Goal: Information Seeking & Learning: Understand process/instructions

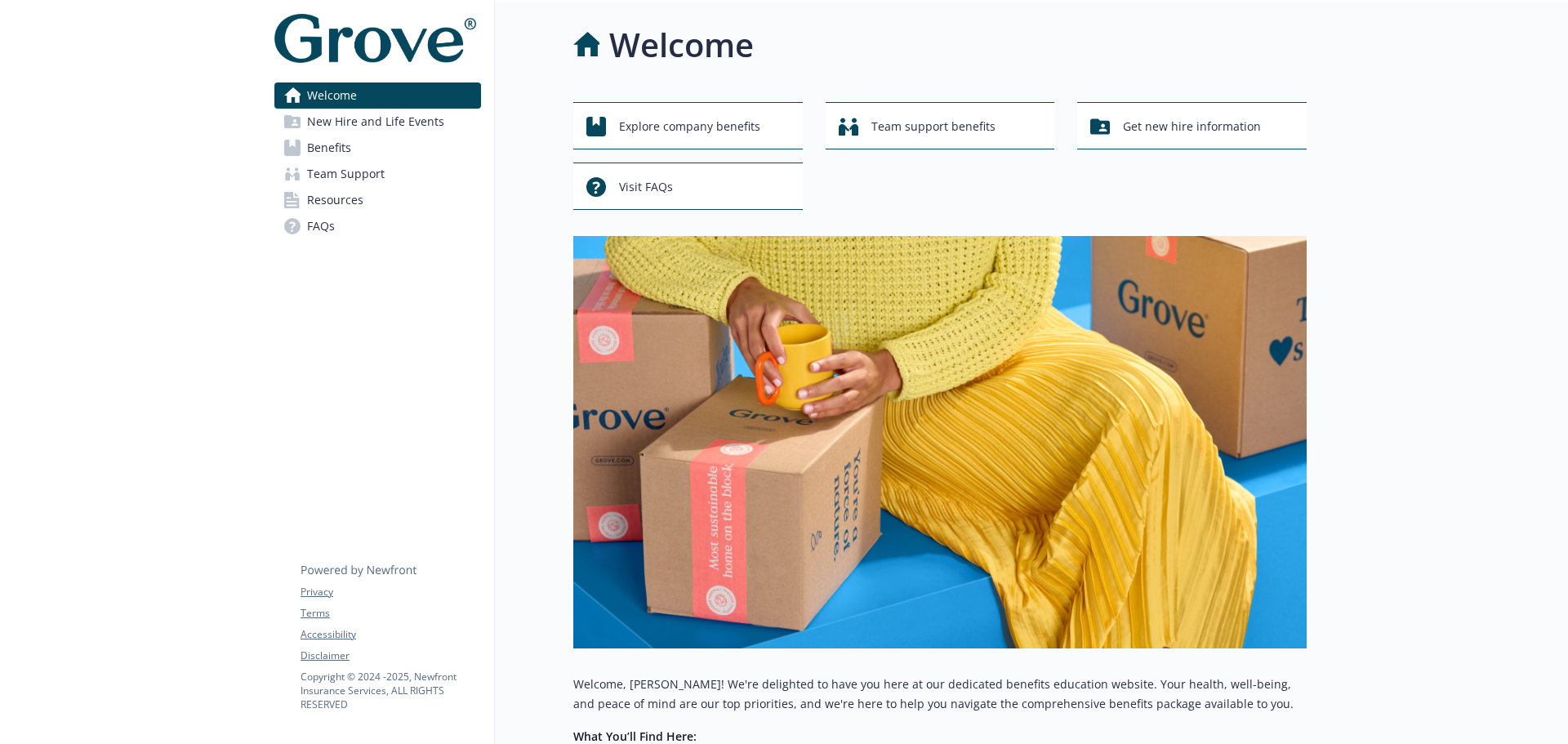
click at [354, 178] on span "Team Support" at bounding box center [346, 174] width 77 height 26
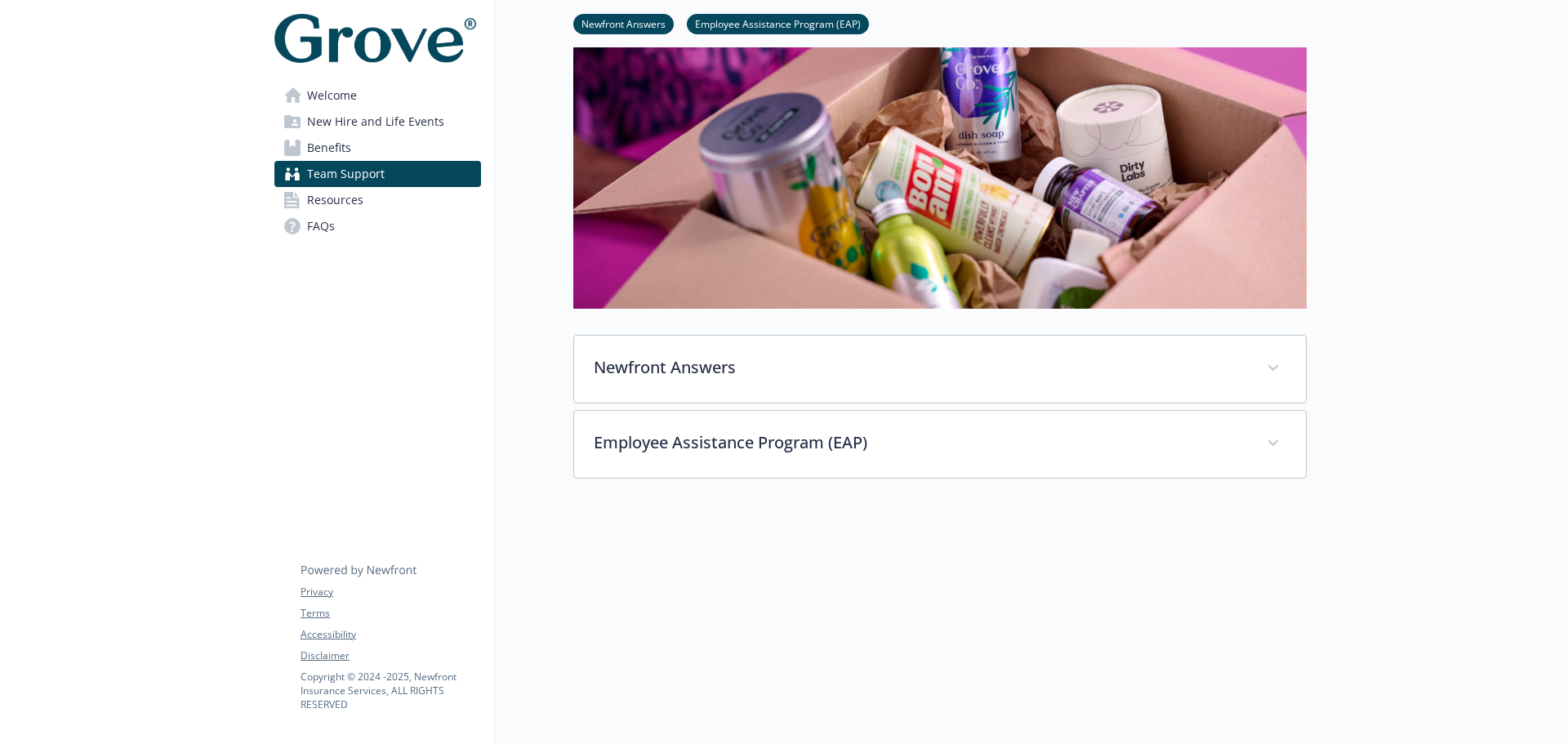
scroll to position [245, 0]
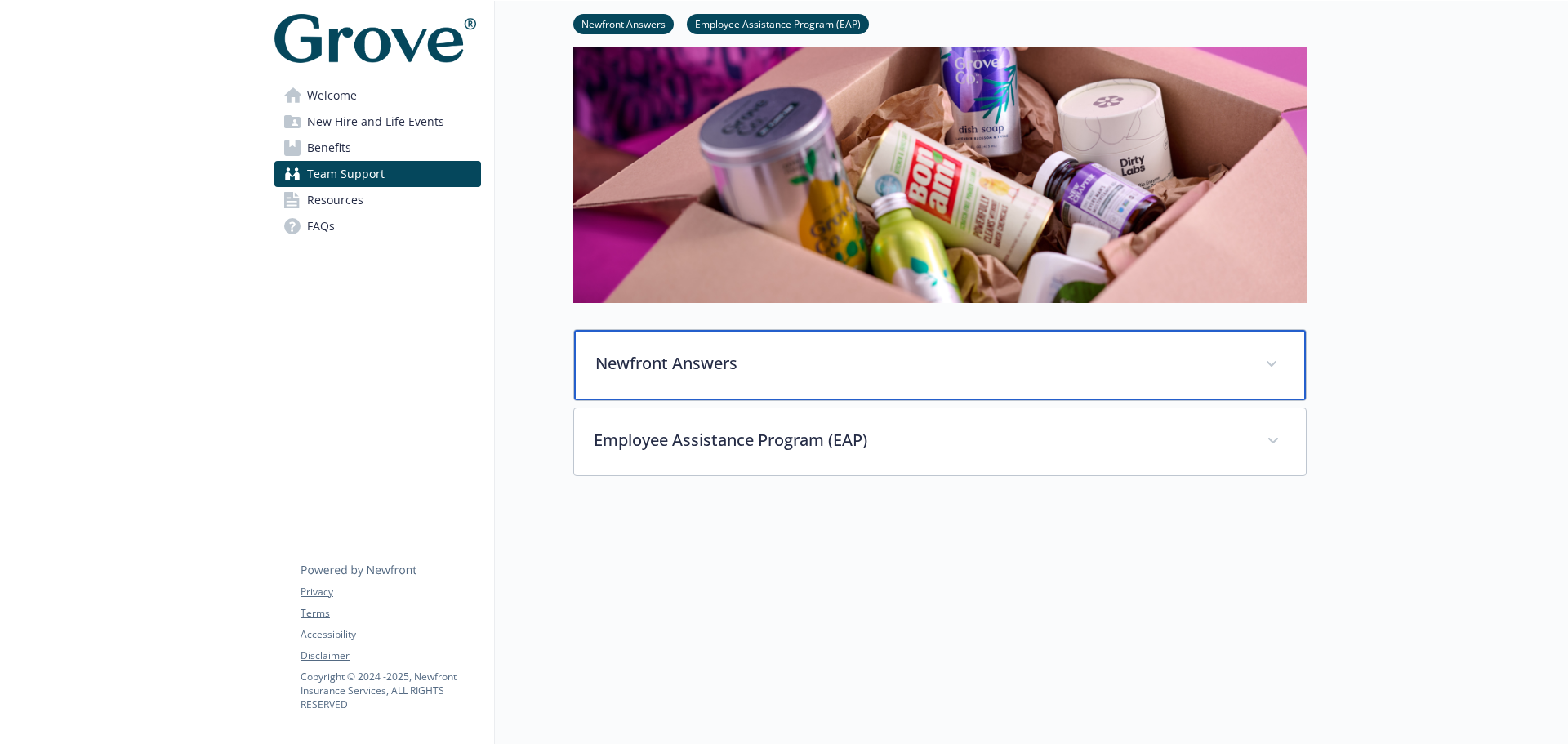
click at [775, 364] on p "Newfront Answers" at bounding box center [920, 363] width 650 height 25
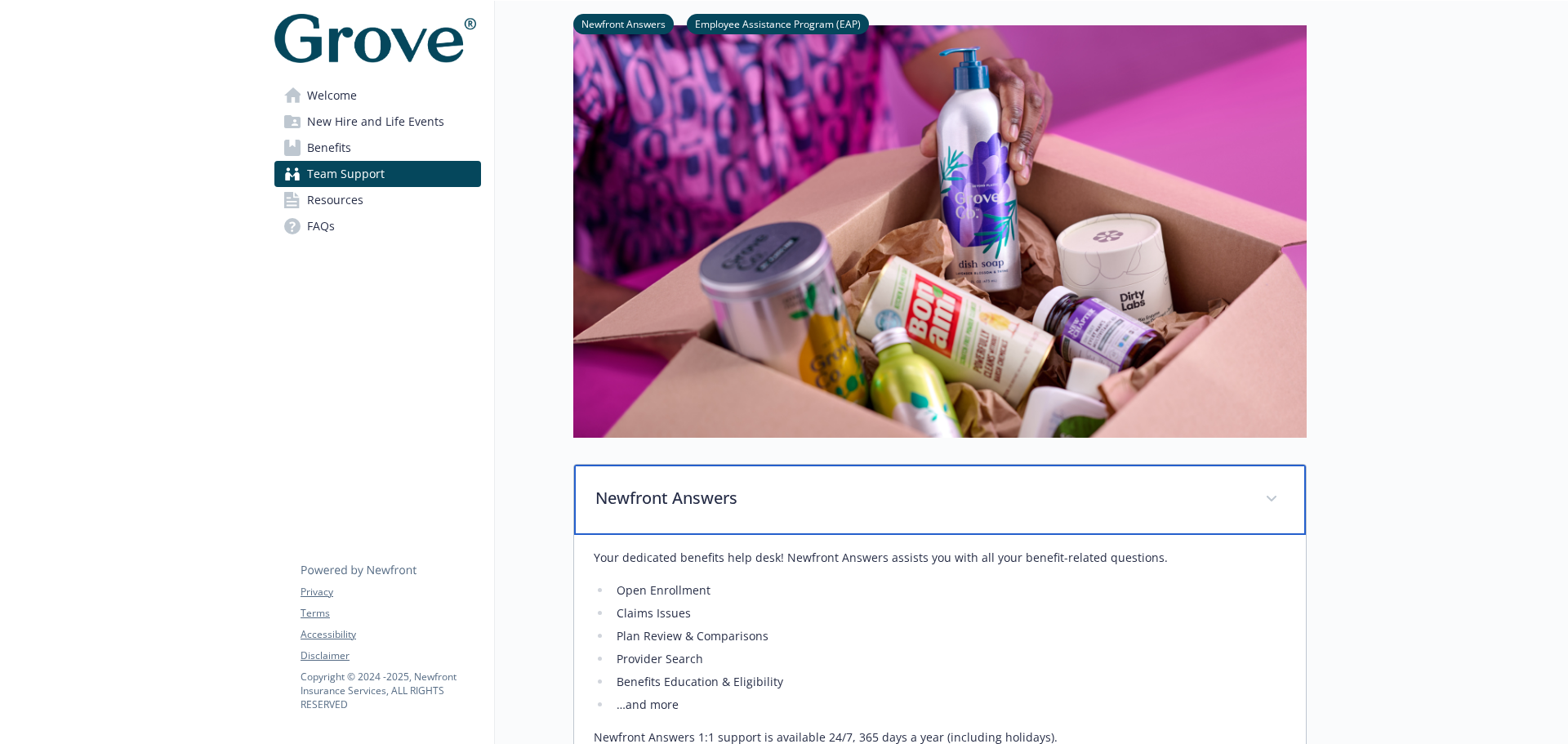
scroll to position [0, 0]
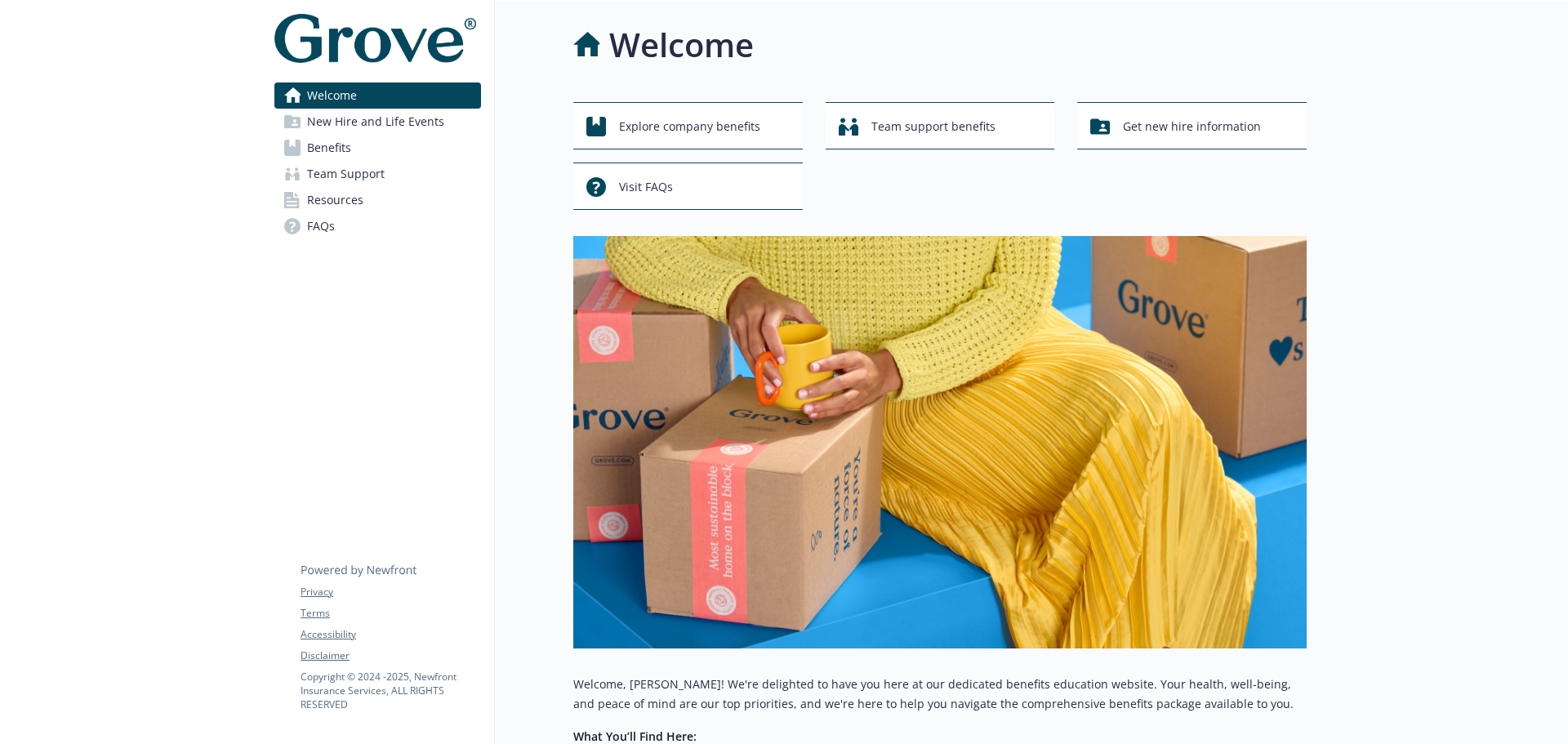
click at [348, 127] on span "New Hire and Life Events" at bounding box center [376, 122] width 137 height 26
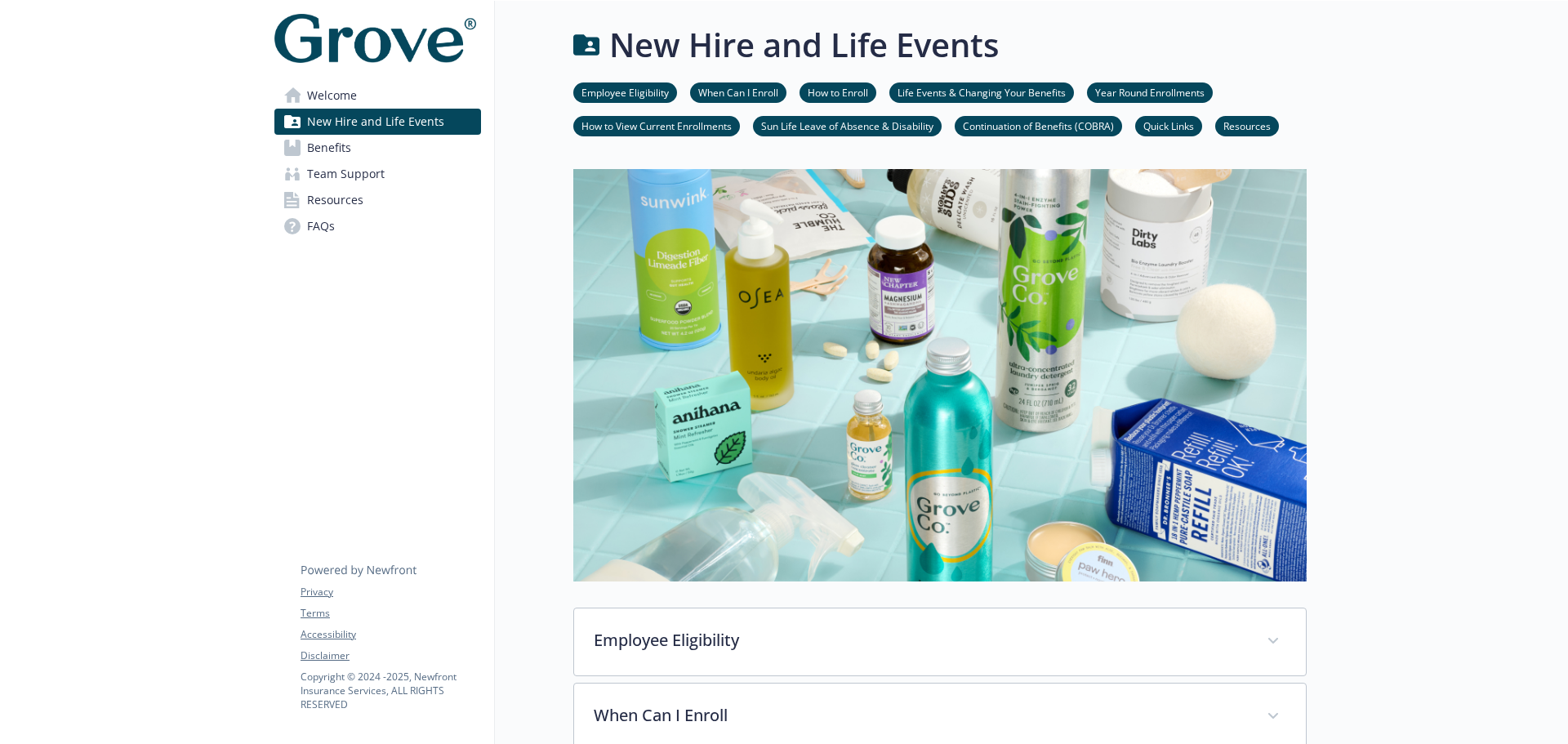
click at [1177, 122] on link "Quick Links" at bounding box center [1168, 125] width 67 height 16
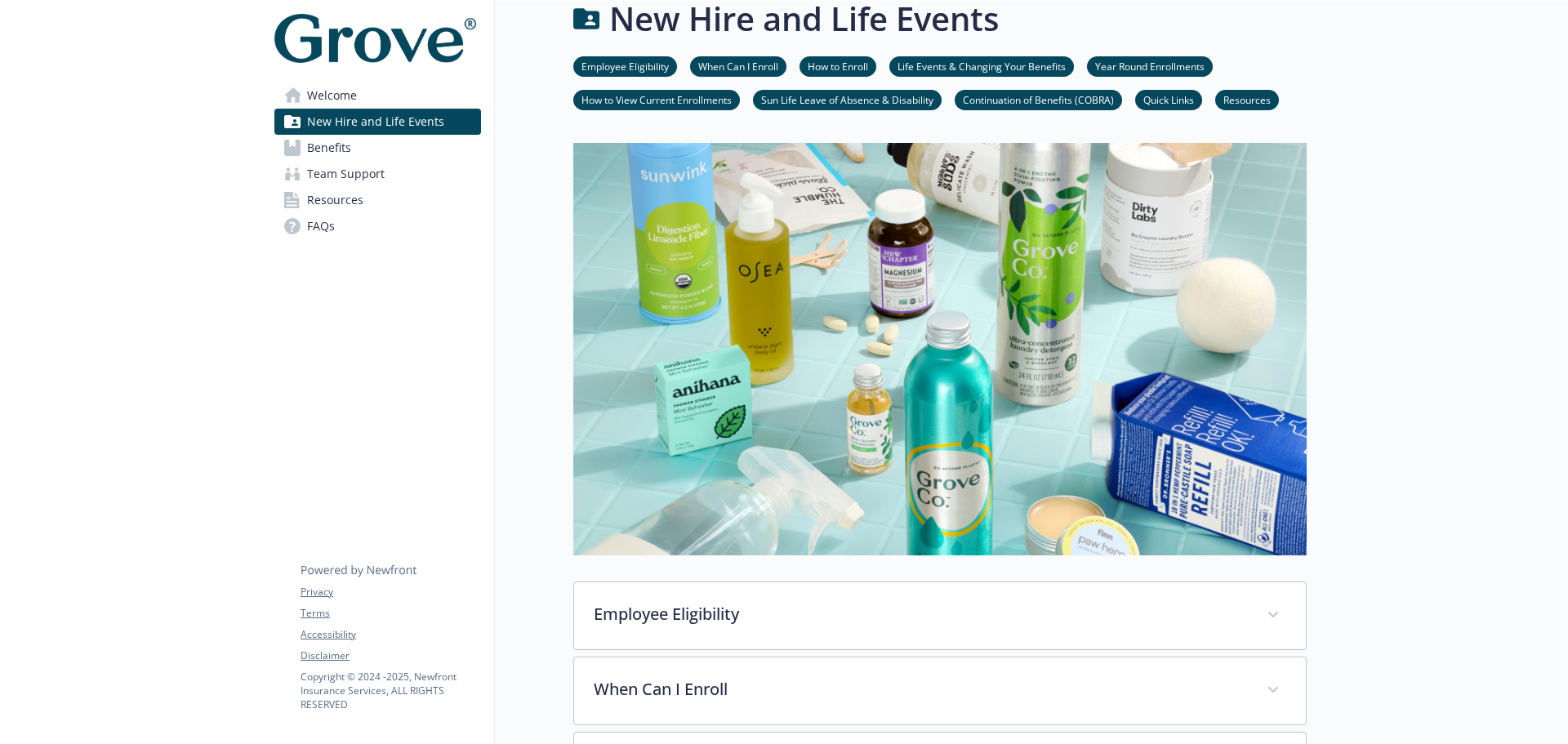
scroll to position [0, 12]
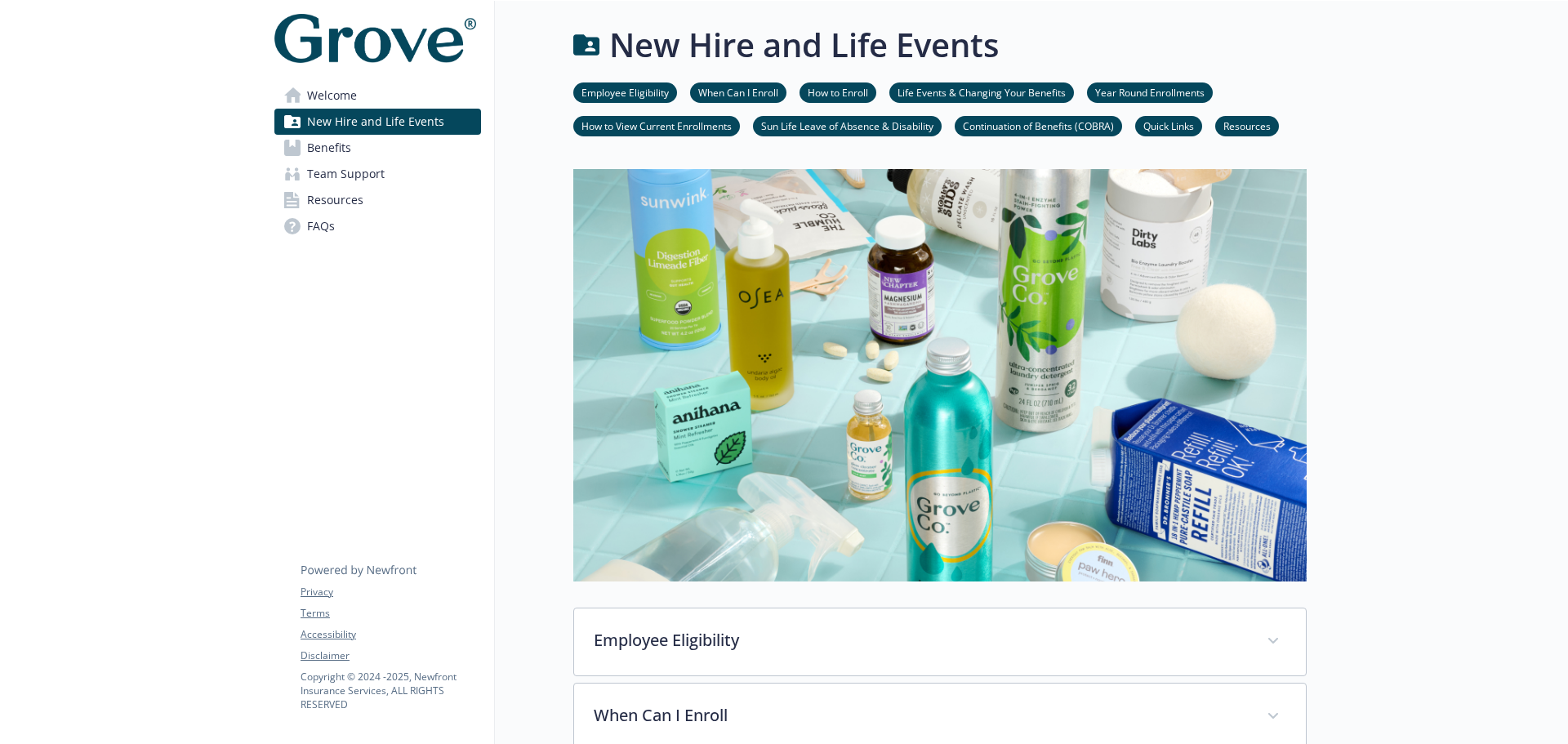
click at [1122, 91] on link "Year Round Enrollments" at bounding box center [1150, 91] width 126 height 16
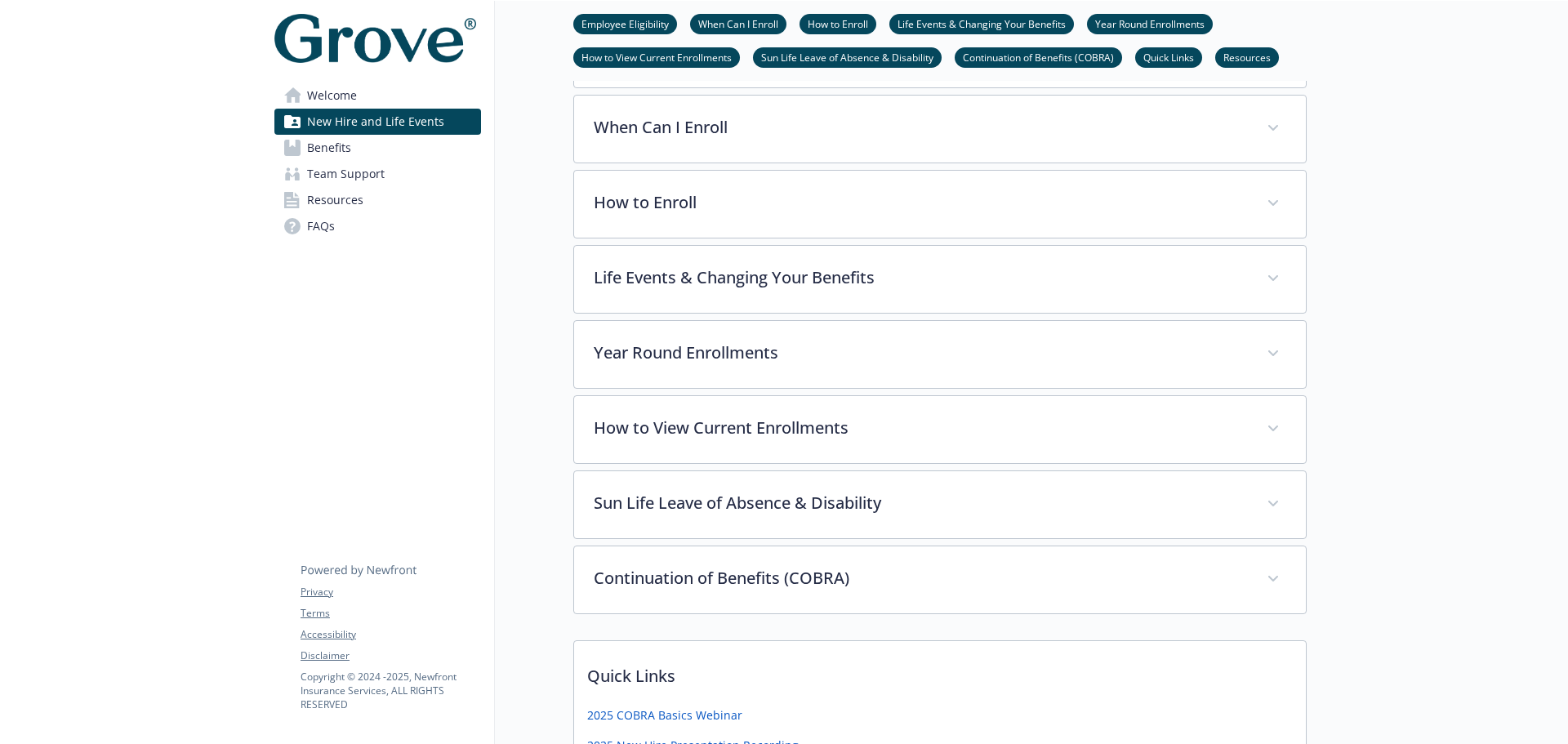
scroll to position [579, 12]
